Goal: Information Seeking & Learning: Learn about a topic

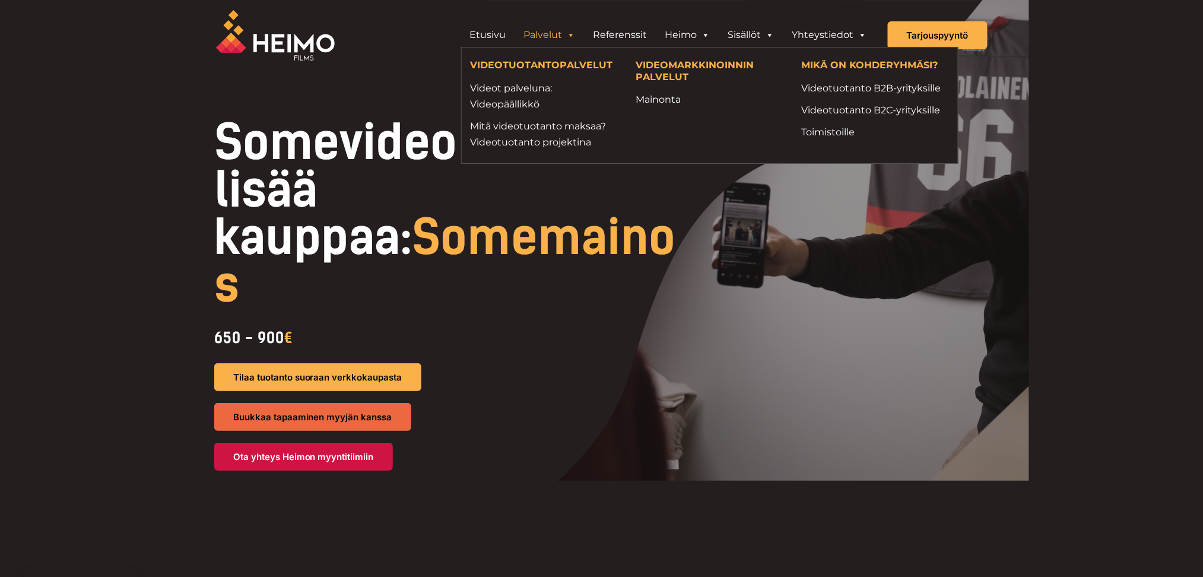
drag, startPoint x: 0, startPoint y: 0, endPoint x: 560, endPoint y: 34, distance: 561.5
click at [560, 34] on link "Palvelut" at bounding box center [549, 35] width 69 height 24
click at [525, 96] on link "Videot palveluna: Videopäällikkö" at bounding box center [545, 96] width 148 height 32
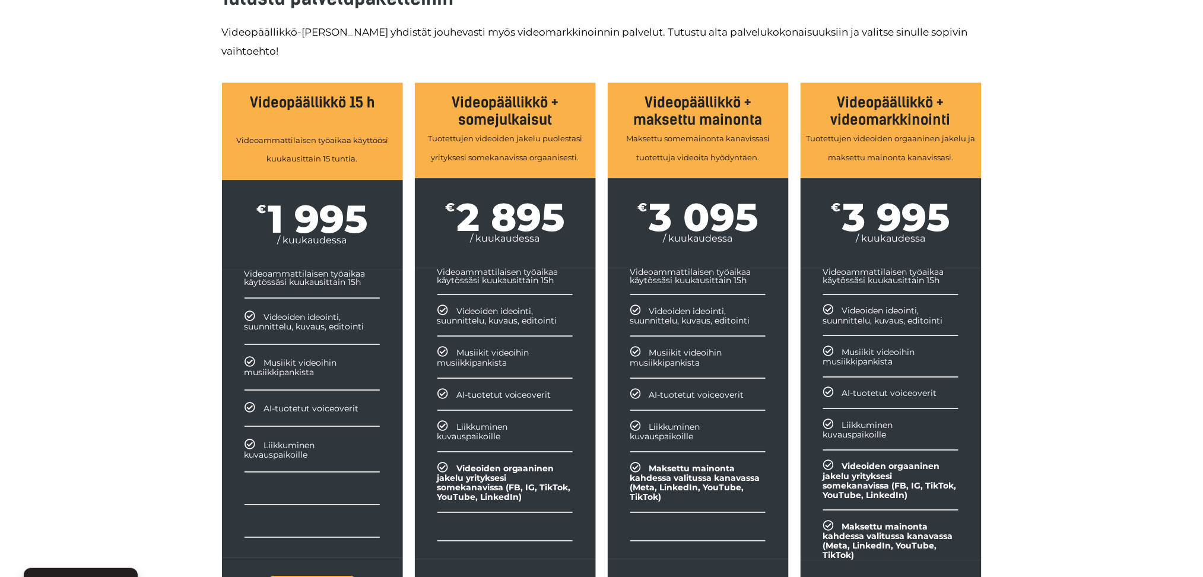
scroll to position [1266, 0]
